Goal: Task Accomplishment & Management: Manage account settings

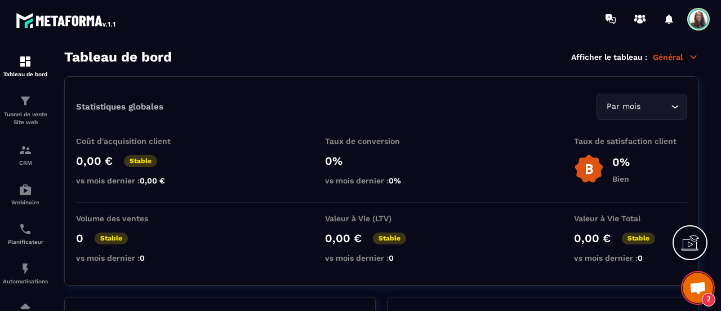
scroll to position [133, 0]
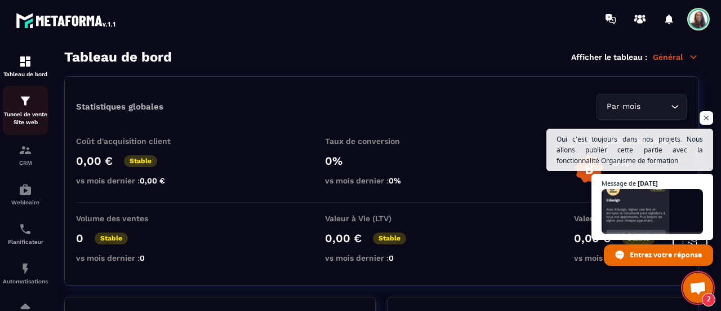
click at [21, 119] on p "Tunnel de vente Site web" at bounding box center [25, 118] width 45 height 16
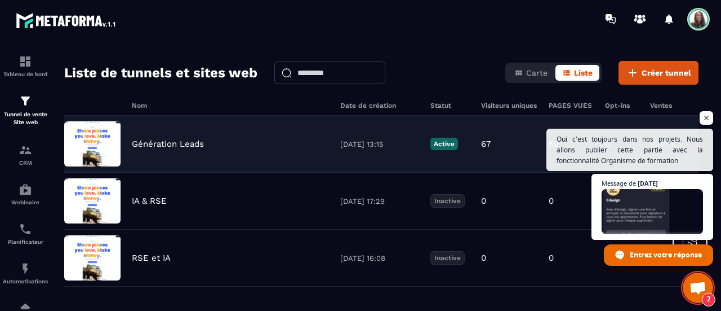
scroll to position [56, 0]
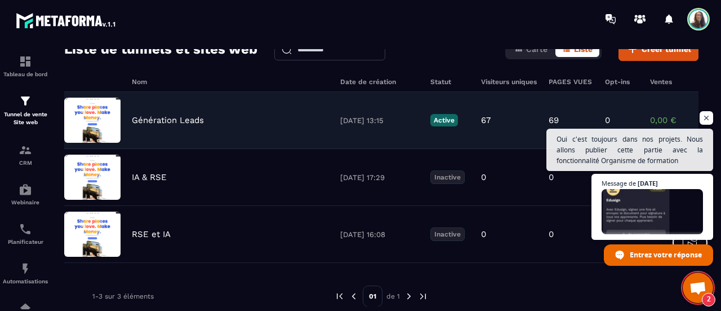
click at [145, 122] on p "Génération Leads" at bounding box center [168, 120] width 72 height 10
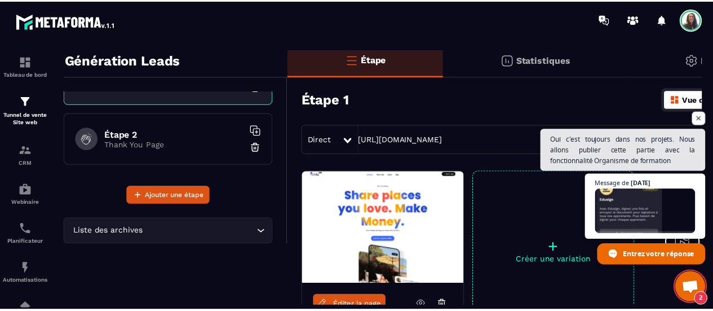
scroll to position [56, 0]
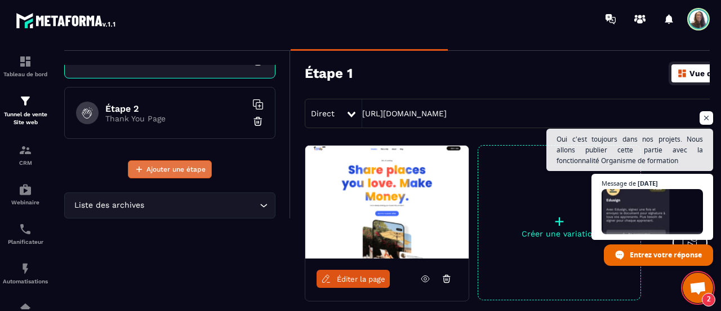
click at [179, 174] on span "Ajouter une étape" at bounding box center [176, 168] width 59 height 11
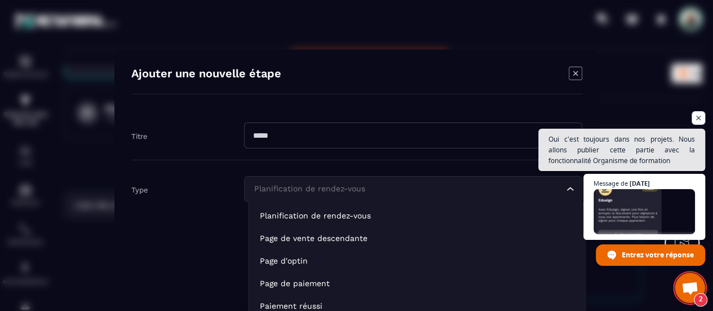
click at [410, 184] on input "Search for option" at bounding box center [407, 189] width 312 height 12
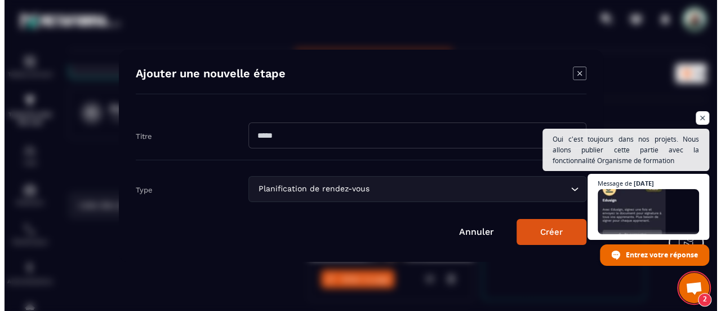
scroll to position [0, 0]
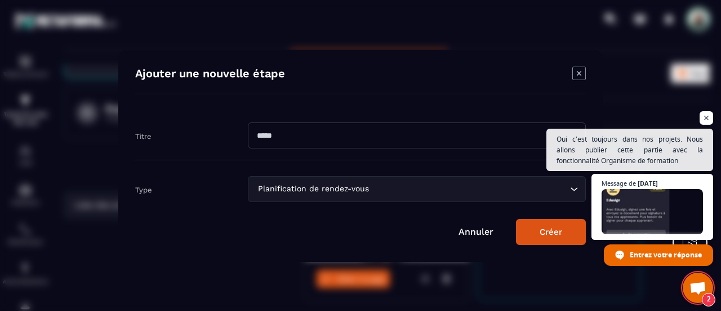
click at [357, 135] on input "Modal window" at bounding box center [417, 135] width 338 height 26
click at [581, 73] on icon "Modal window" at bounding box center [580, 74] width 14 height 14
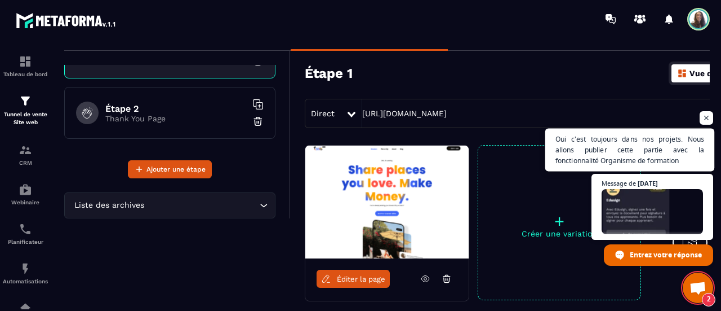
click at [648, 159] on span "Oui c'est toujours dans nos projets. Nous allons publier cette partie avec la f…" at bounding box center [630, 150] width 149 height 33
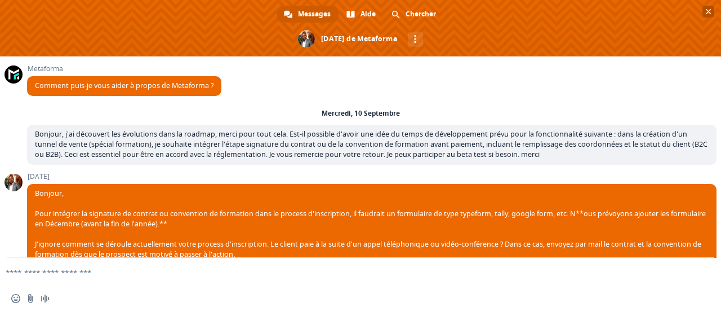
click at [706, 19] on span at bounding box center [360, 28] width 721 height 56
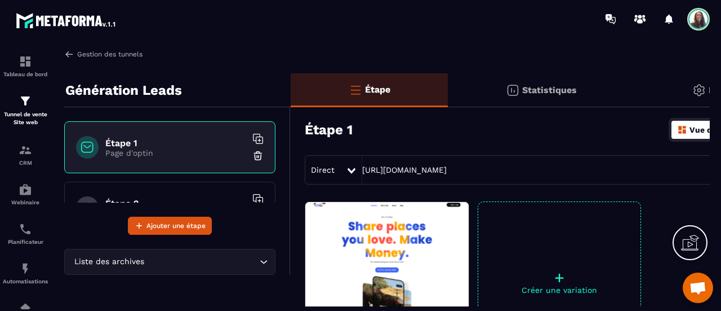
click at [112, 55] on link "Gestion des tunnels" at bounding box center [103, 54] width 78 height 10
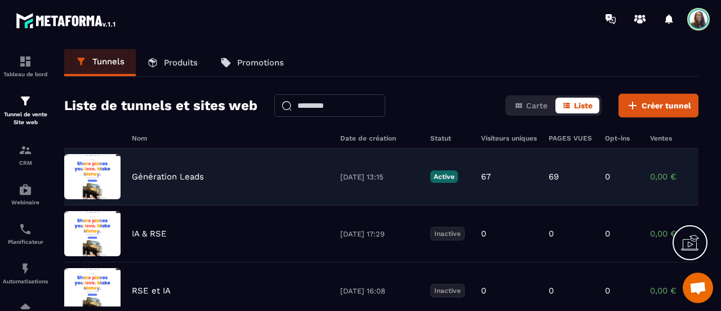
scroll to position [56, 0]
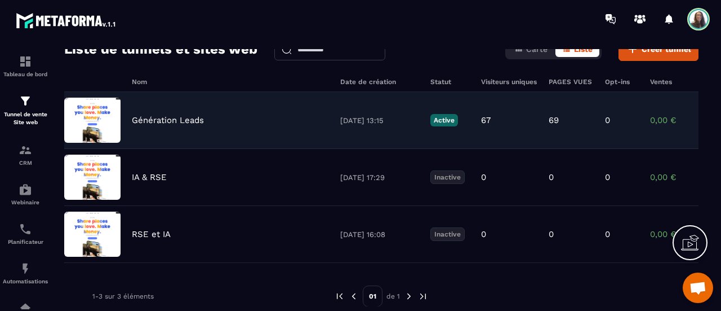
click at [498, 117] on div "67" at bounding box center [509, 120] width 56 height 10
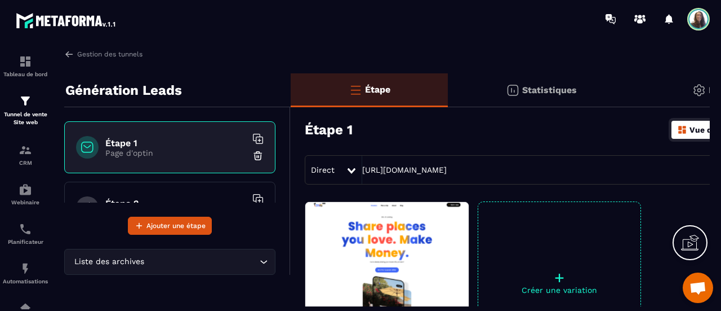
click at [524, 88] on p "Statistiques" at bounding box center [550, 90] width 55 height 11
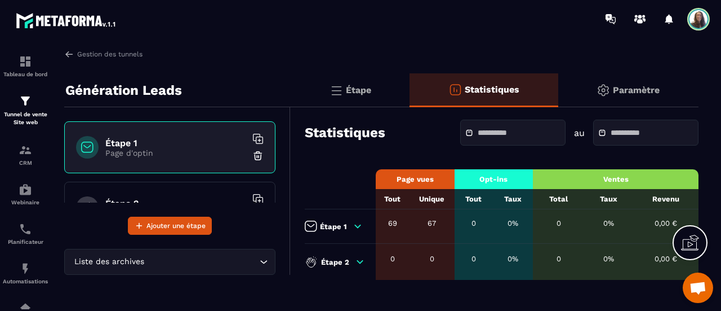
click at [623, 91] on p "Paramètre" at bounding box center [636, 90] width 47 height 11
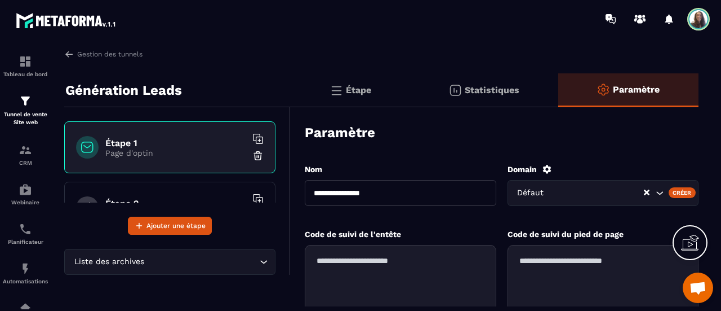
click at [708, 11] on div at bounding box center [699, 19] width 23 height 23
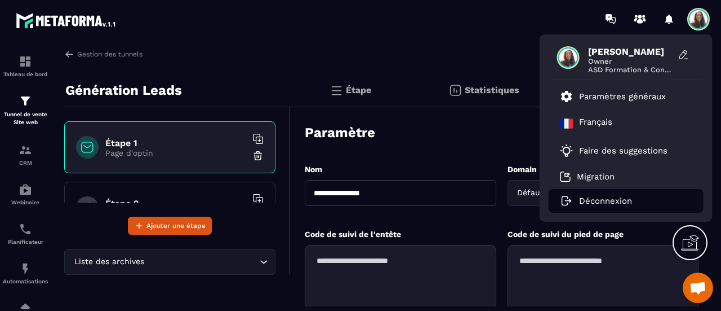
click at [604, 200] on p "Déconnexion" at bounding box center [605, 201] width 53 height 10
